Goal: Transaction & Acquisition: Subscribe to service/newsletter

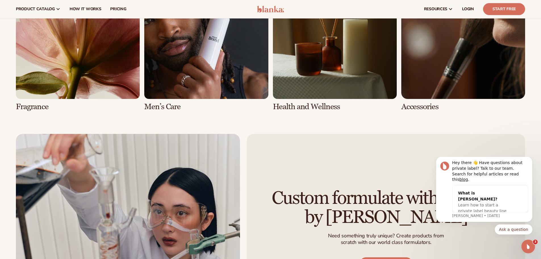
scroll to position [1363, 0]
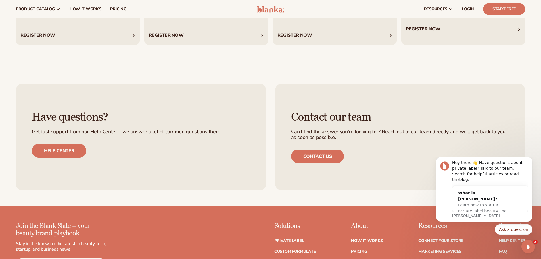
scroll to position [2547, 0]
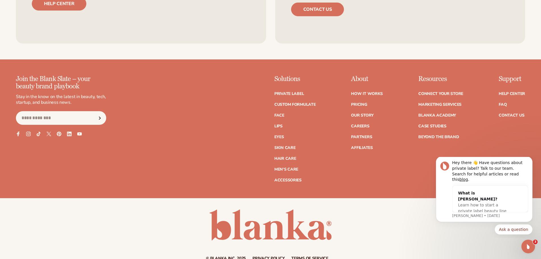
click at [57, 120] on input "Email" at bounding box center [61, 118] width 90 height 14
click at [45, 117] on input "Email" at bounding box center [61, 118] width 90 height 14
drag, startPoint x: 46, startPoint y: 117, endPoint x: 58, endPoint y: 116, distance: 12.8
click at [49, 117] on input "Email" at bounding box center [61, 118] width 90 height 14
click at [102, 117] on icon "Subscribe" at bounding box center [99, 117] width 7 height 3
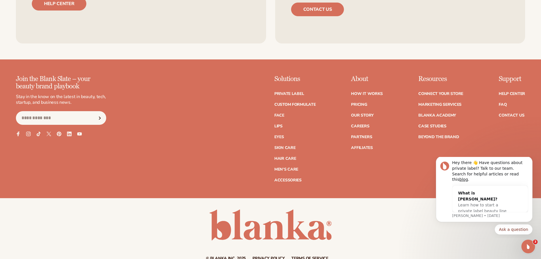
click at [100, 118] on icon "Subscribe" at bounding box center [99, 118] width 1 height 3
drag, startPoint x: 43, startPoint y: 133, endPoint x: 110, endPoint y: 129, distance: 67.1
click at [110, 129] on div "Join the Blank Slate – your beauty brand playbook Stay in the know on the lates…" at bounding box center [270, 128] width 509 height 107
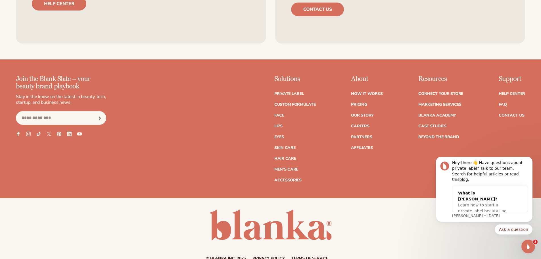
drag, startPoint x: 182, startPoint y: 131, endPoint x: 222, endPoint y: 115, distance: 42.8
click at [183, 131] on div "Join the Blank Slate – your beauty brand playbook Stay in the know on the lates…" at bounding box center [270, 128] width 509 height 107
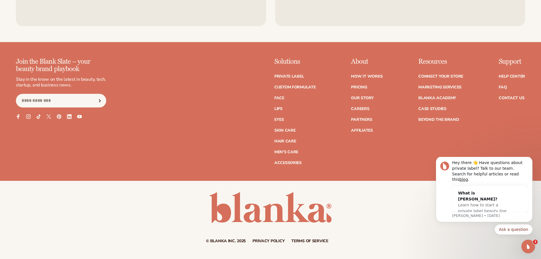
scroll to position [2583, 0]
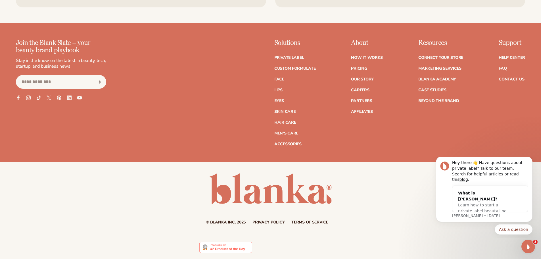
click at [378, 57] on link "How It Works" at bounding box center [367, 58] width 32 height 4
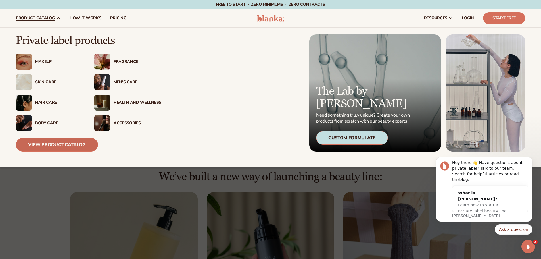
click at [59, 146] on link "View Product Catalog" at bounding box center [57, 145] width 82 height 14
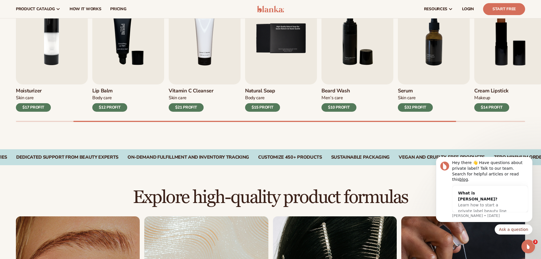
scroll to position [142, 0]
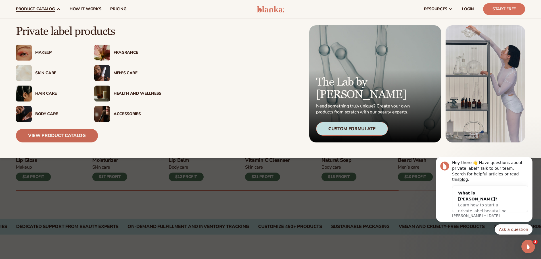
click at [46, 135] on link "View Product Catalog" at bounding box center [57, 136] width 82 height 14
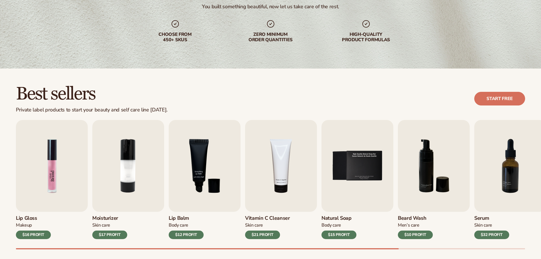
scroll to position [114, 0]
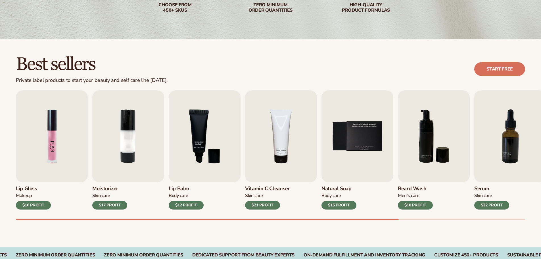
click at [64, 150] on img "1 / 9" at bounding box center [52, 136] width 72 height 92
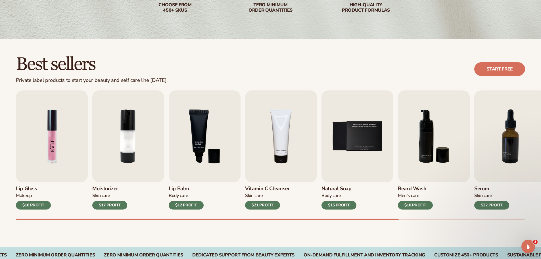
scroll to position [0, 0]
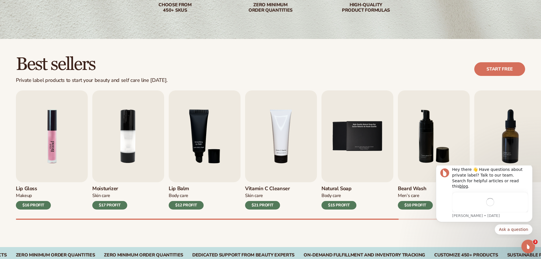
click at [55, 141] on img "1 / 9" at bounding box center [52, 136] width 72 height 92
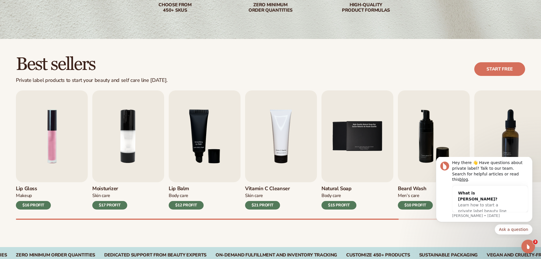
click at [42, 201] on div "$16 PROFIT" at bounding box center [33, 205] width 35 height 9
click at [93, 119] on img "2 / 9" at bounding box center [128, 136] width 72 height 92
click at [81, 118] on img "1 / 9" at bounding box center [52, 136] width 72 height 92
click at [61, 121] on img "1 / 9" at bounding box center [52, 136] width 72 height 92
click at [45, 143] on img "1 / 9" at bounding box center [52, 136] width 72 height 92
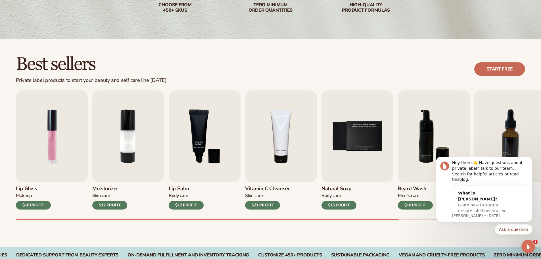
click at [498, 70] on link "Start free" at bounding box center [499, 69] width 51 height 14
